Goal: Obtain resource: Download file/media

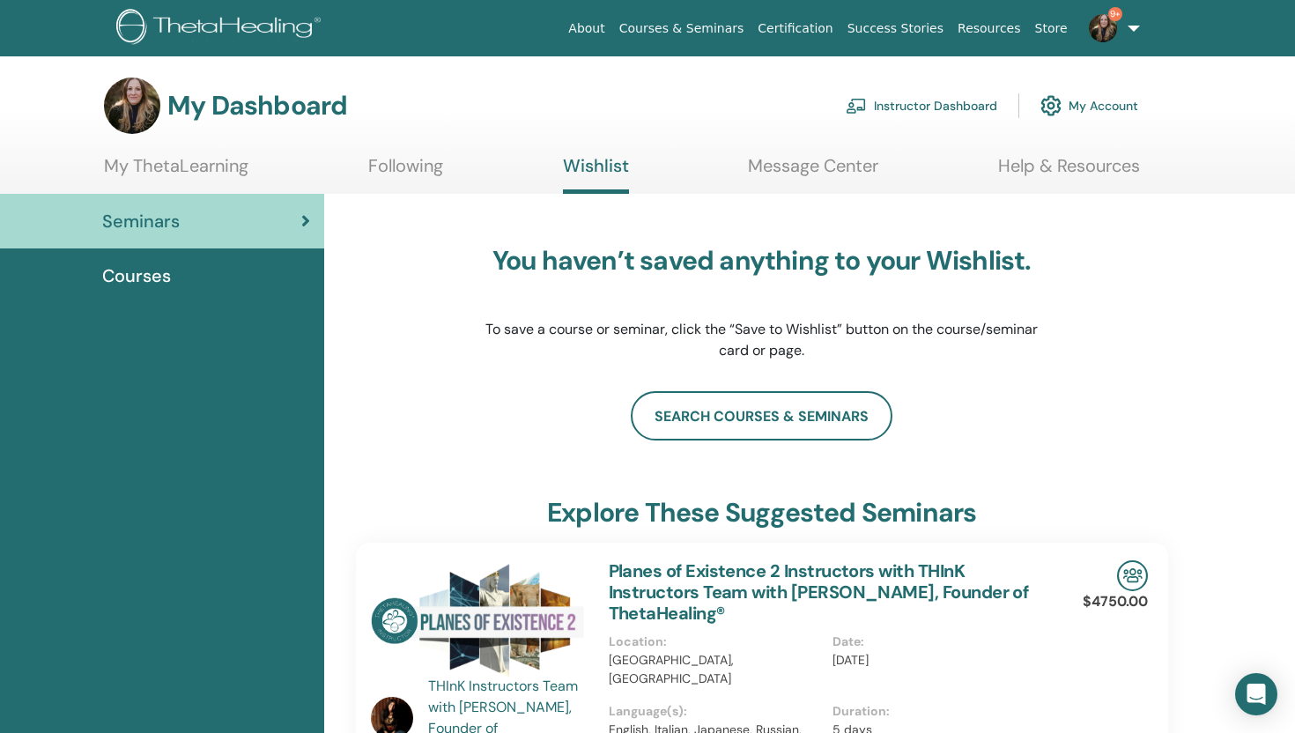
click at [1068, 162] on link "Help & Resources" at bounding box center [1069, 172] width 142 height 34
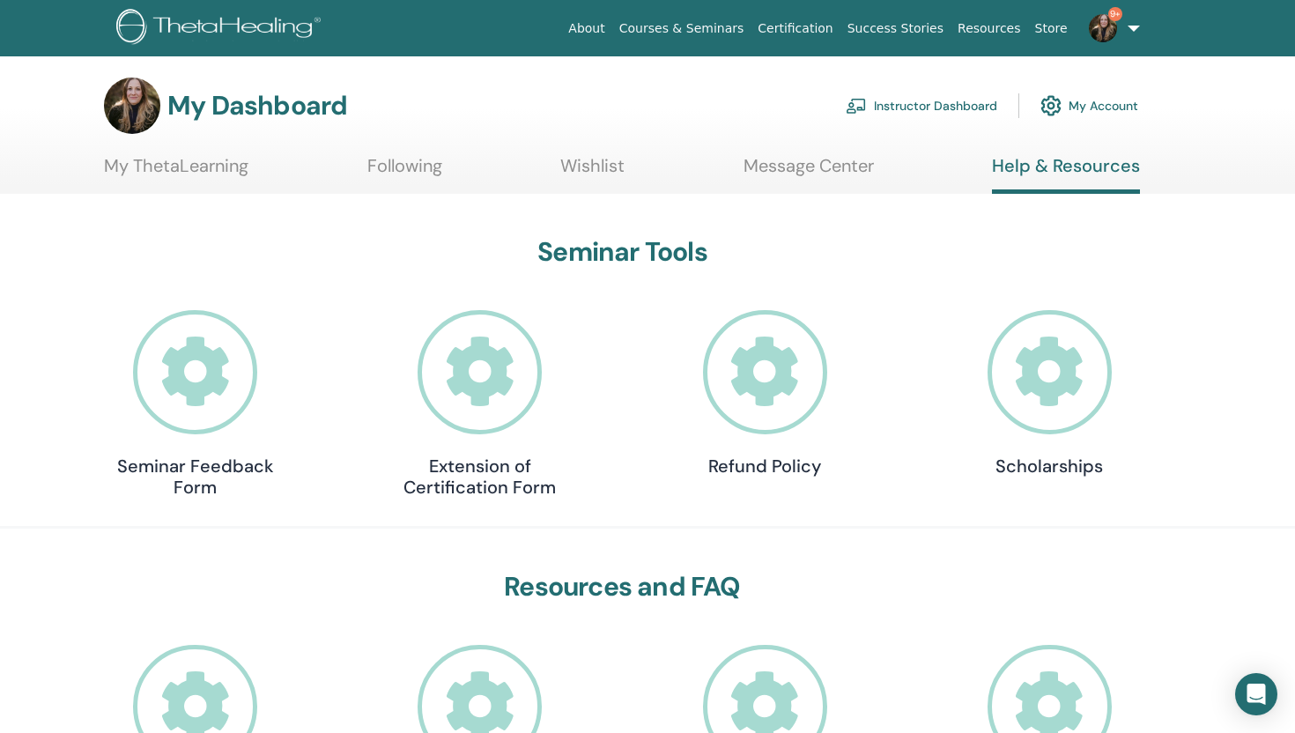
click at [237, 166] on link "My ThetaLearning" at bounding box center [176, 172] width 144 height 34
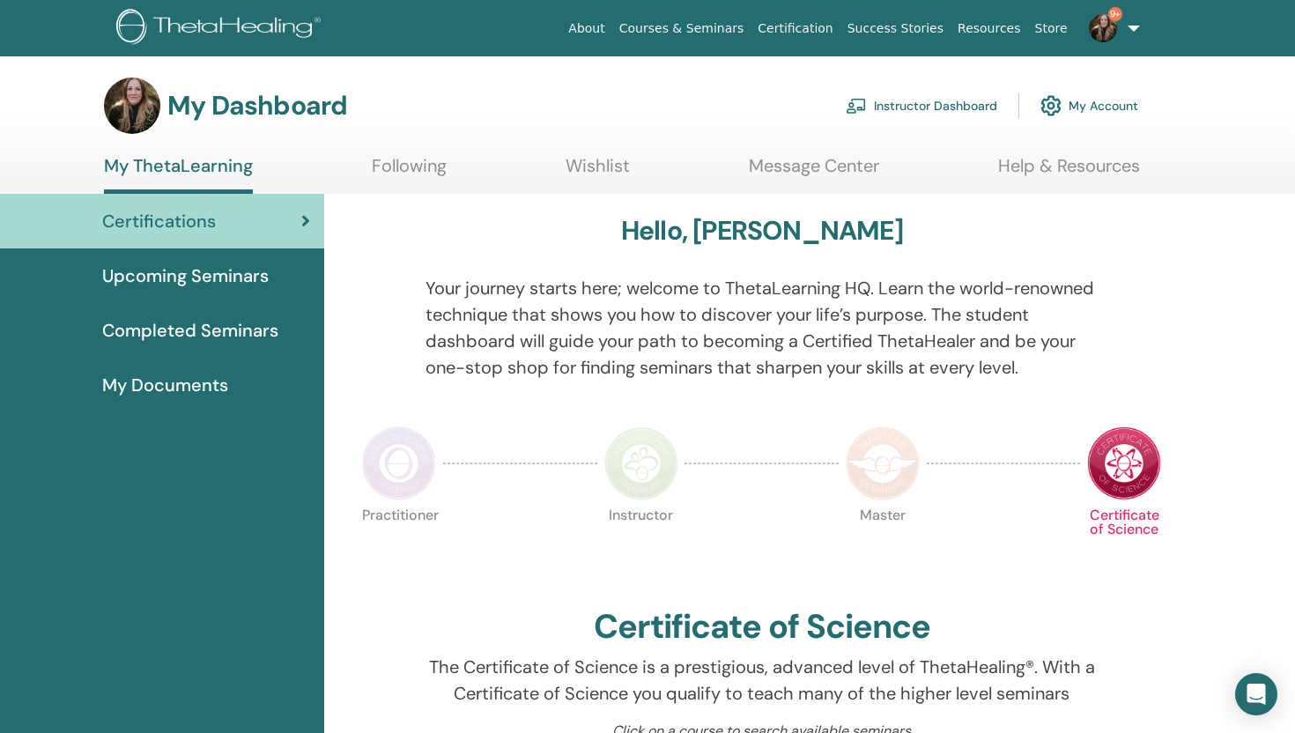
click at [169, 382] on span "My Documents" at bounding box center [165, 385] width 126 height 26
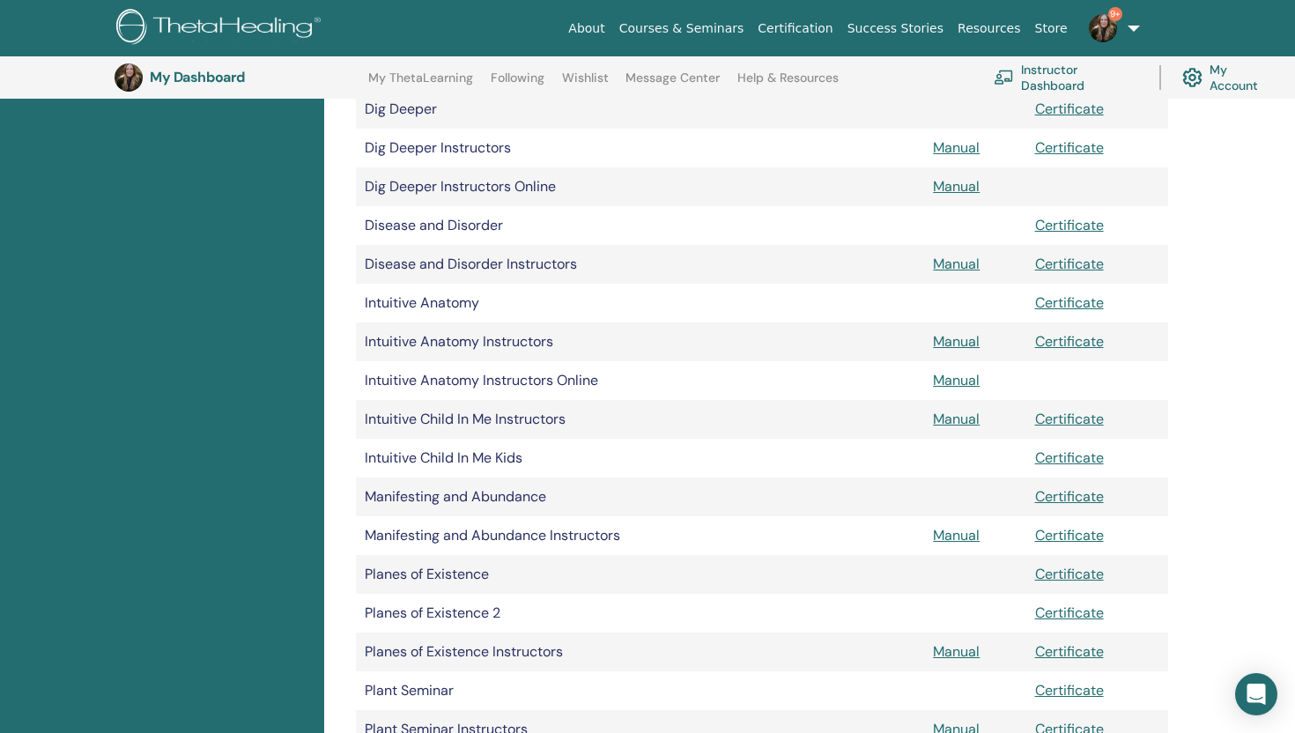
scroll to position [841, 0]
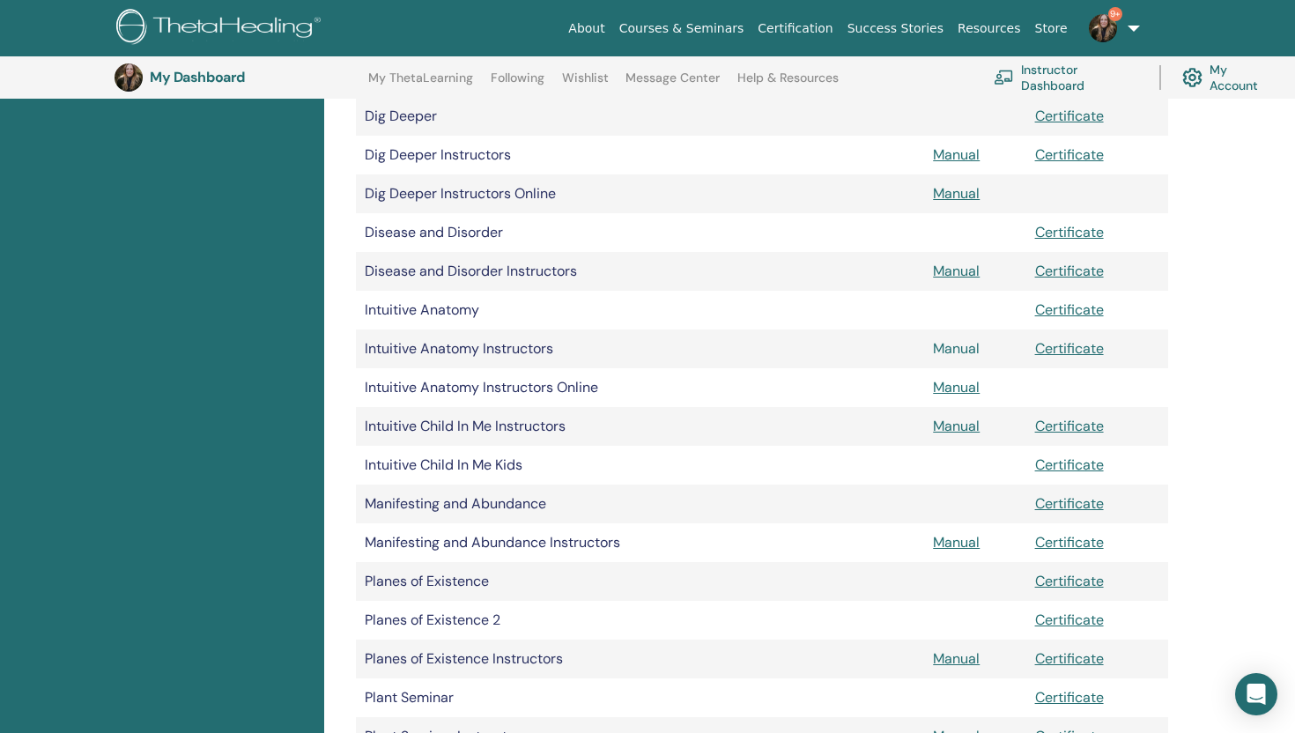
click at [959, 348] on link "Manual" at bounding box center [956, 348] width 47 height 19
